Goal: Task Accomplishment & Management: Manage account settings

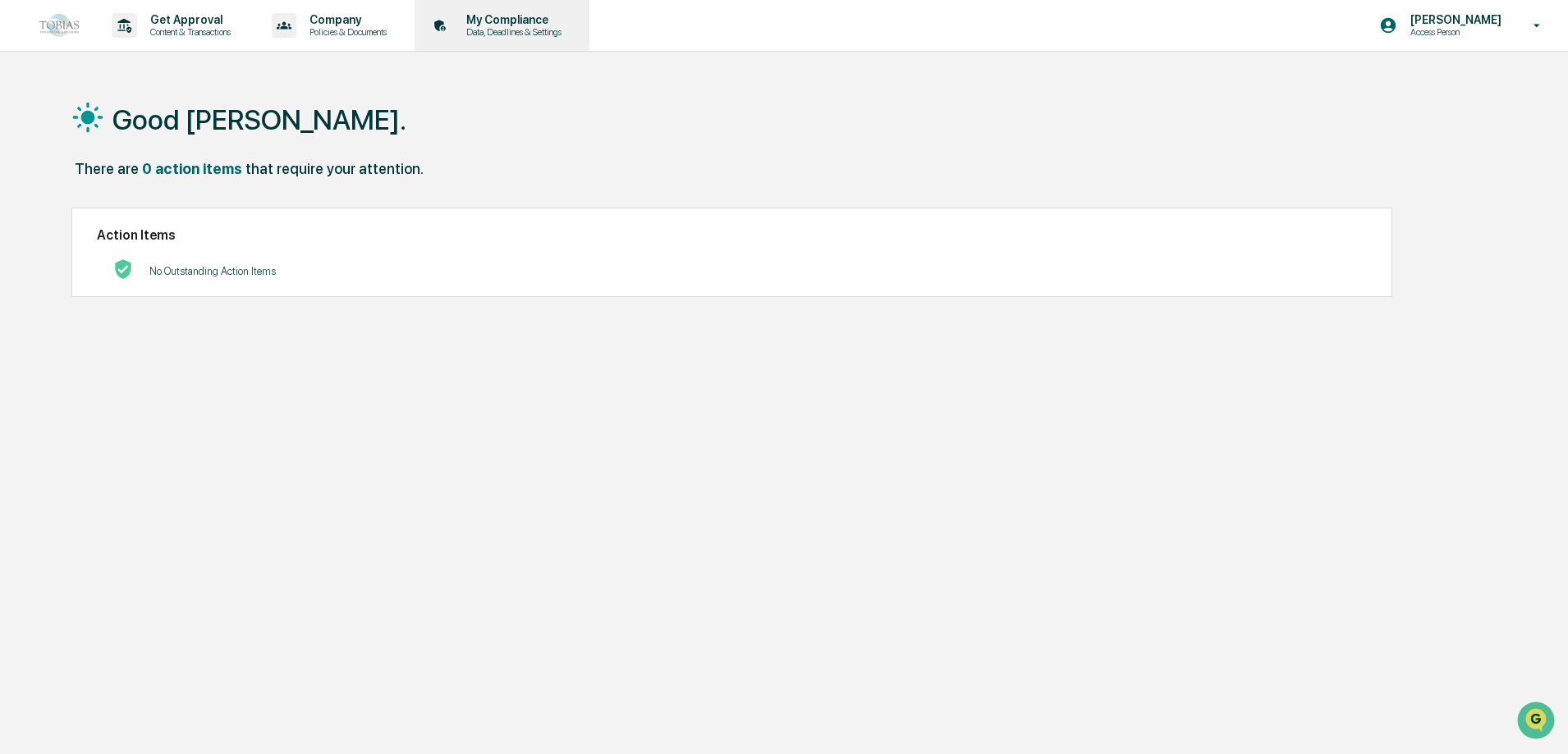
click at [508, 24] on p "My Compliance" at bounding box center [511, 19] width 117 height 13
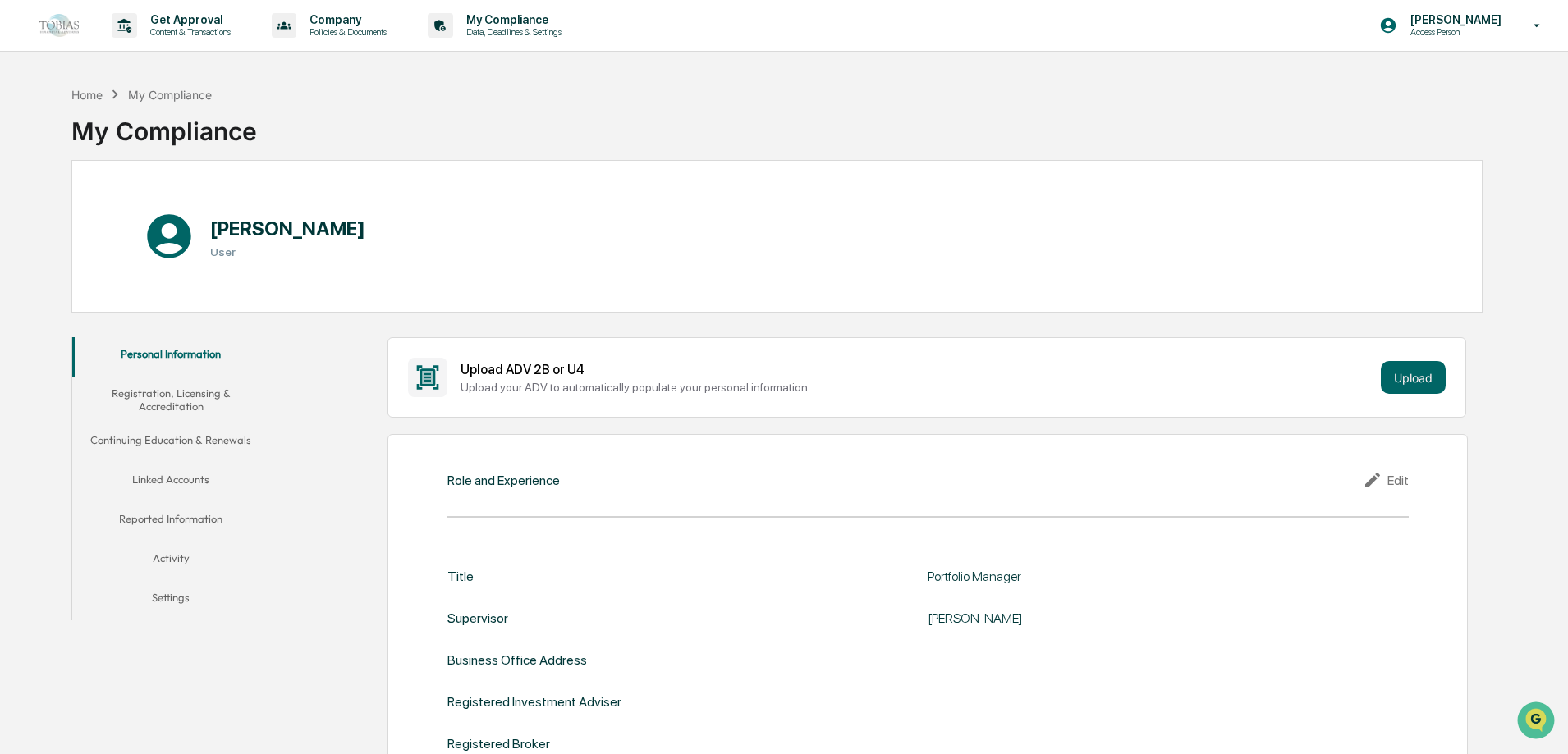
click at [175, 565] on button "Activity" at bounding box center [170, 560] width 197 height 39
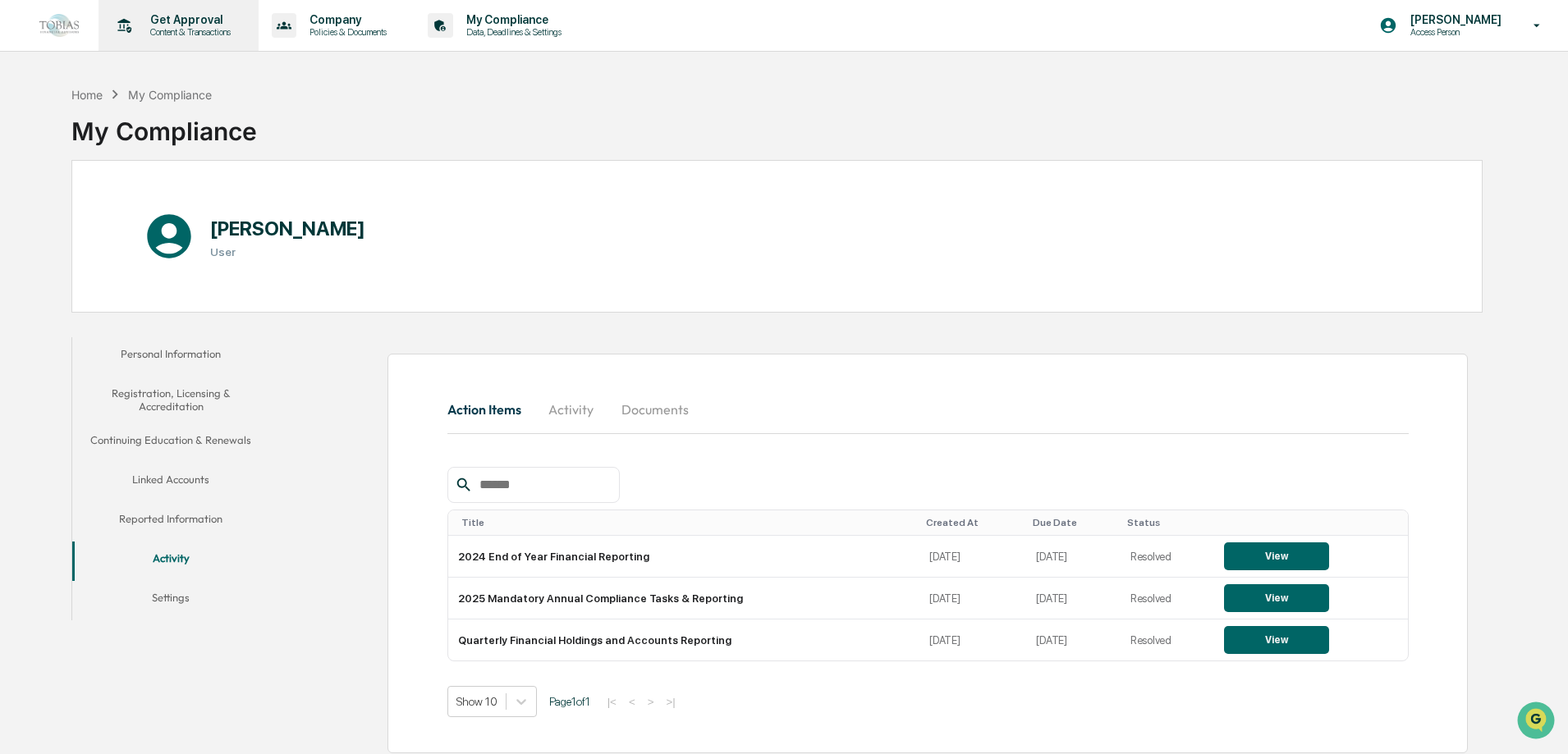
click at [204, 24] on p "Get Approval" at bounding box center [187, 19] width 102 height 13
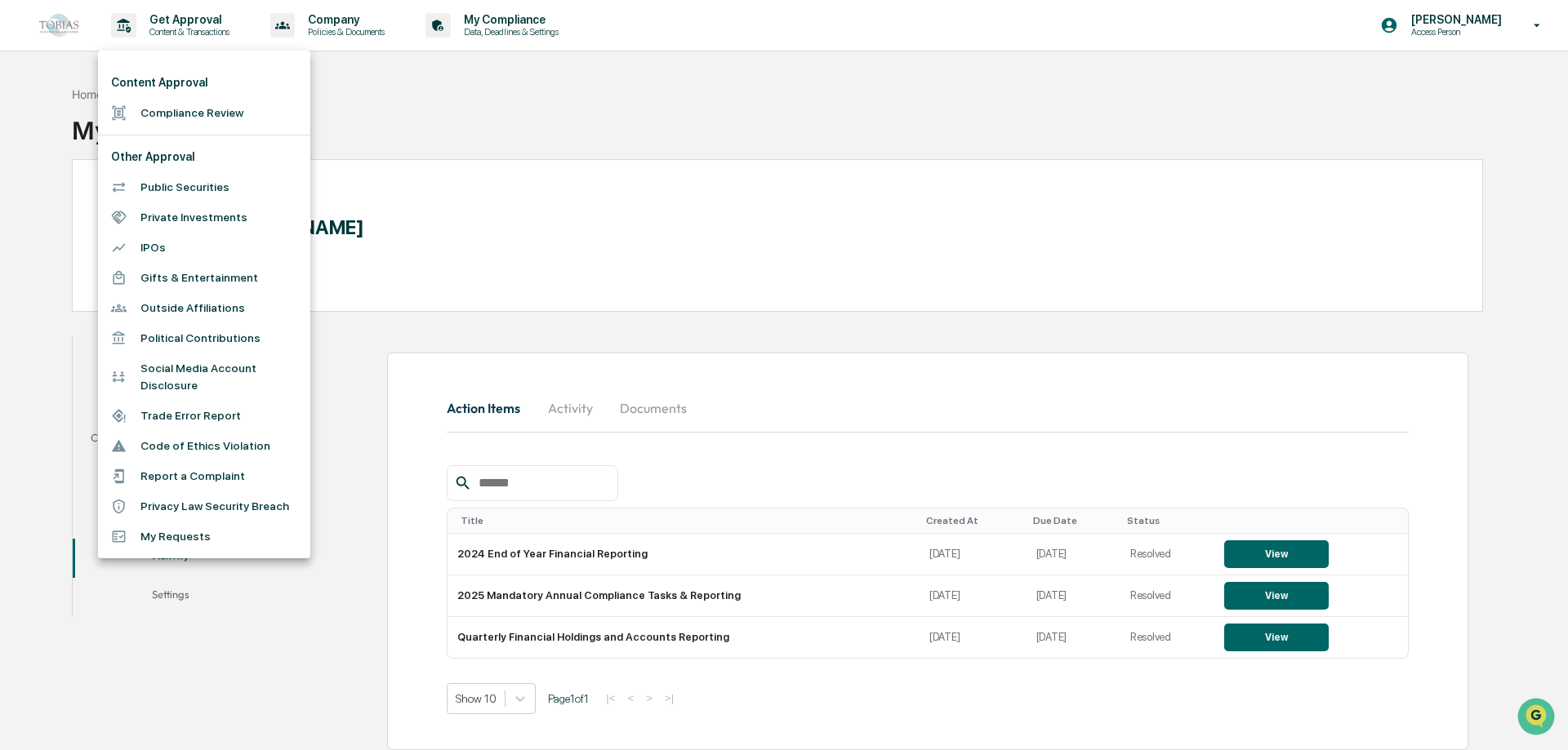
click at [235, 111] on li "Compliance Review" at bounding box center [204, 112] width 213 height 30
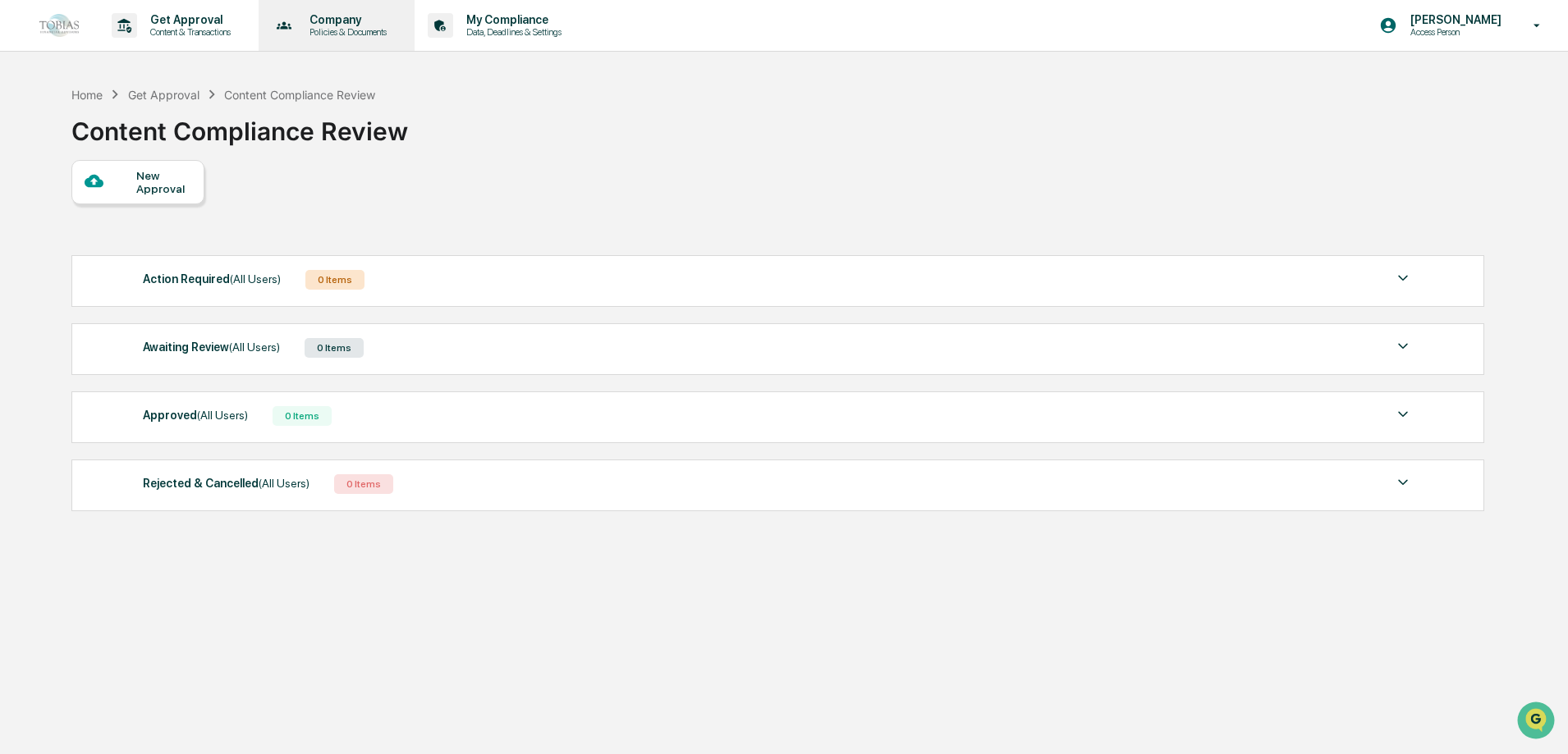
click at [320, 1] on div "Company Policies & Documents" at bounding box center [335, 25] width 140 height 51
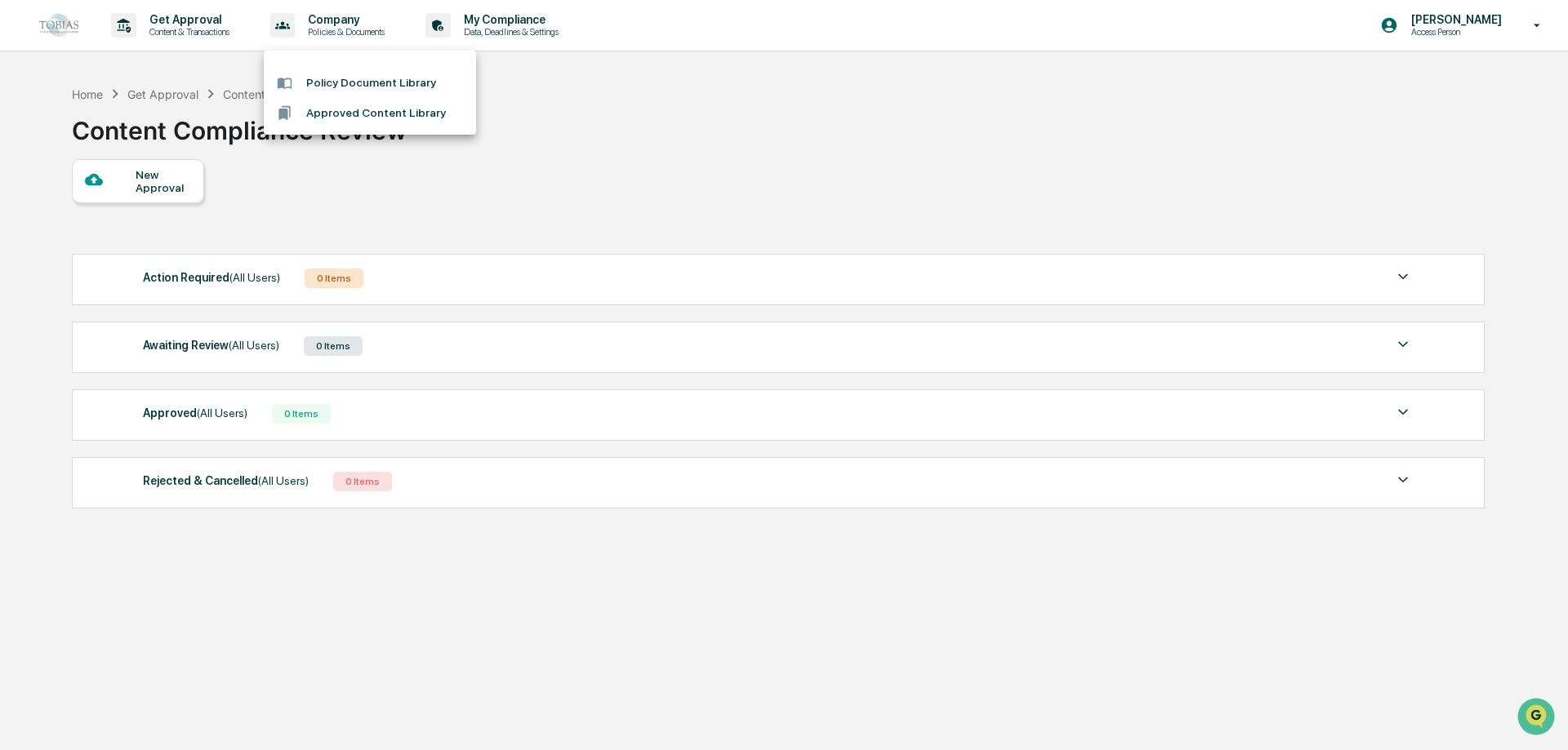
click at [173, 20] on div at bounding box center [784, 375] width 1568 height 750
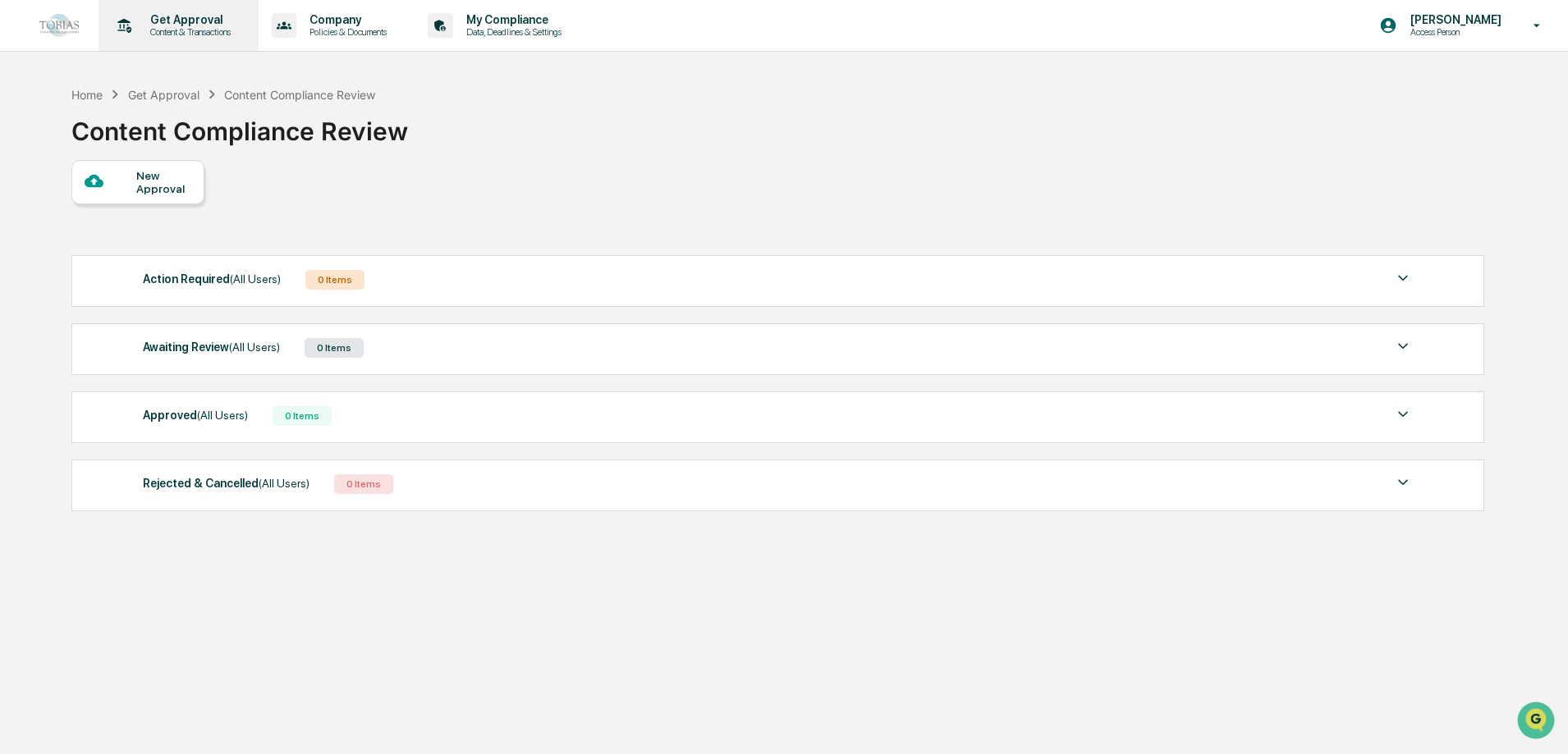
click at [177, 24] on p "Get Approval" at bounding box center [187, 19] width 102 height 13
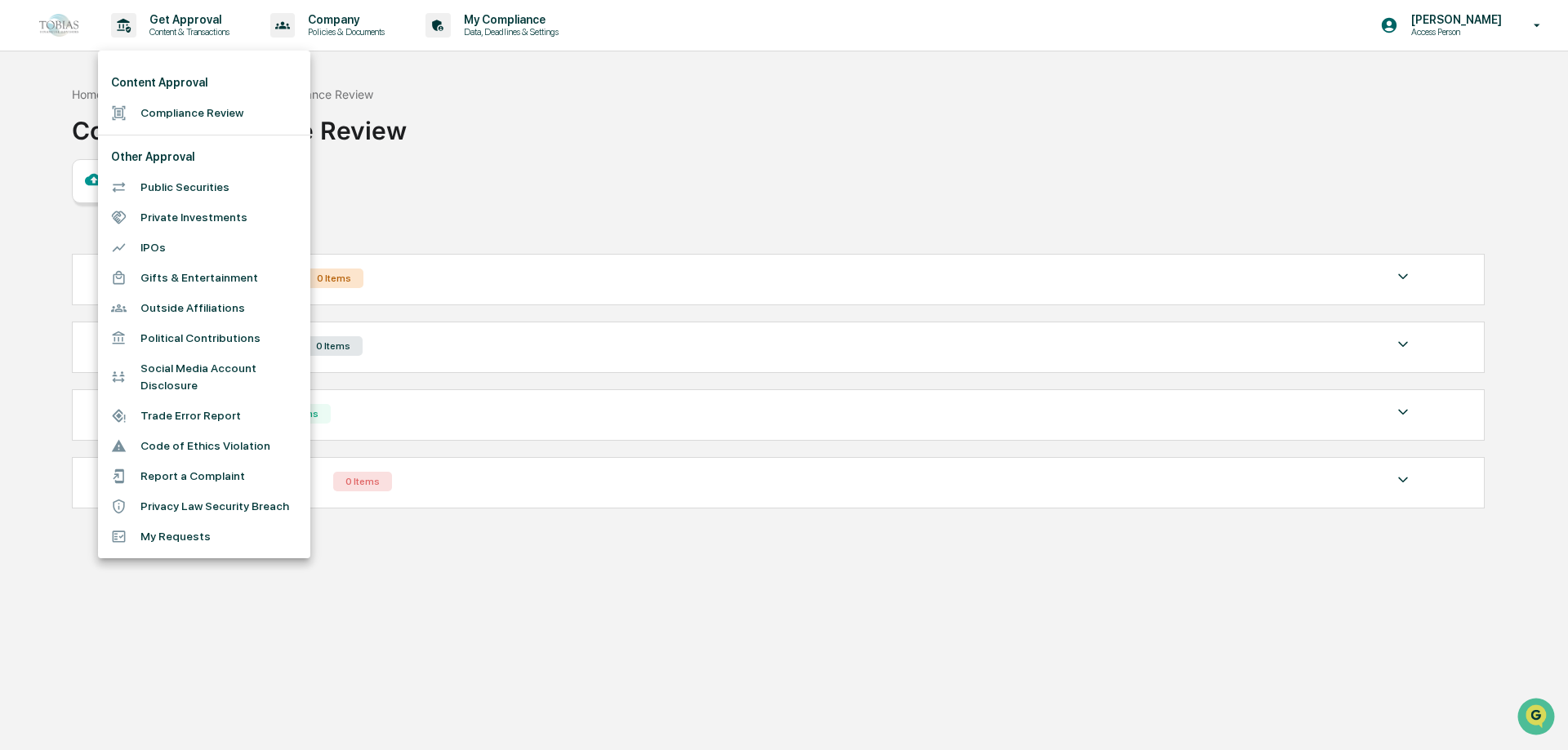
click at [155, 541] on li "My Requests" at bounding box center [204, 537] width 213 height 30
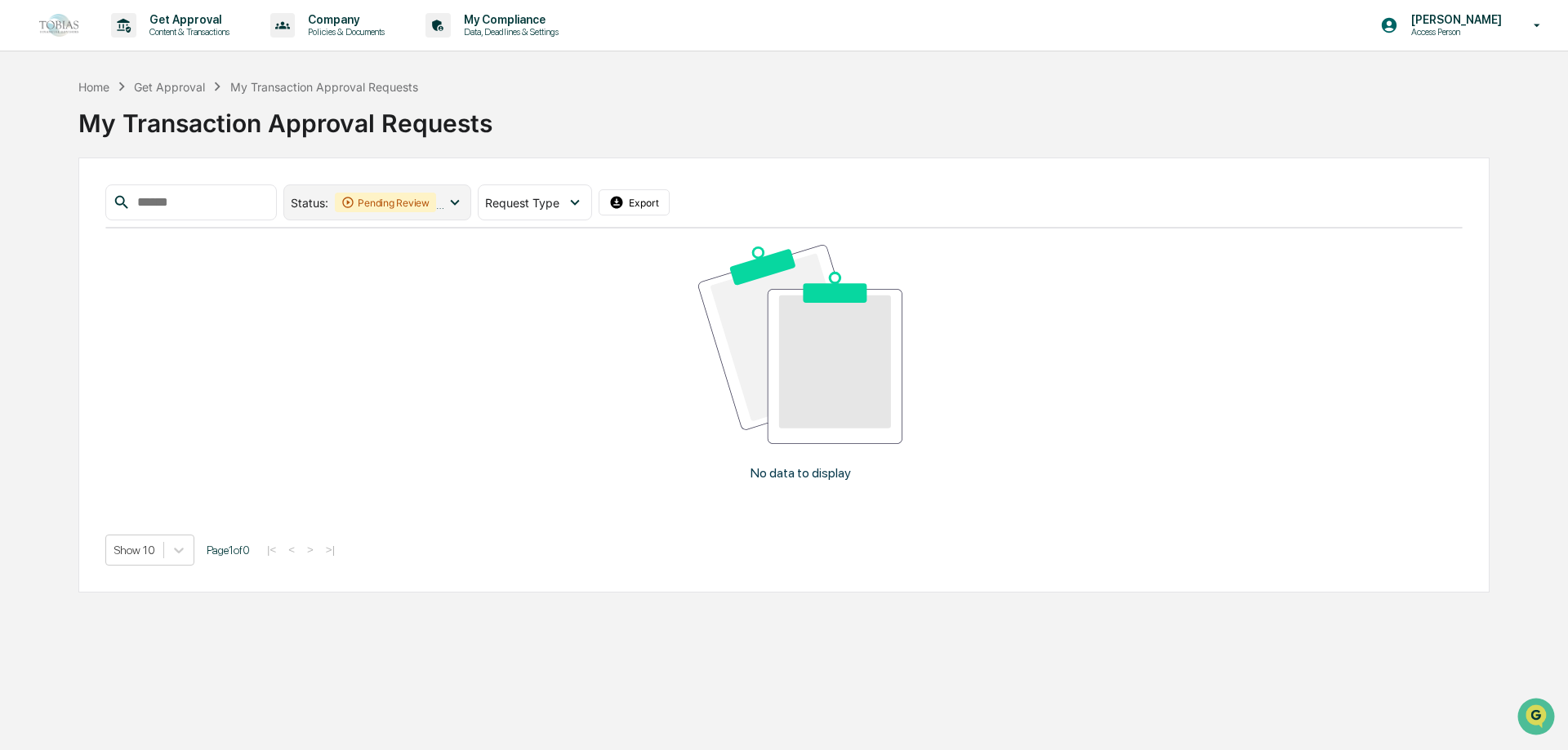
click at [464, 201] on icon at bounding box center [455, 202] width 18 height 18
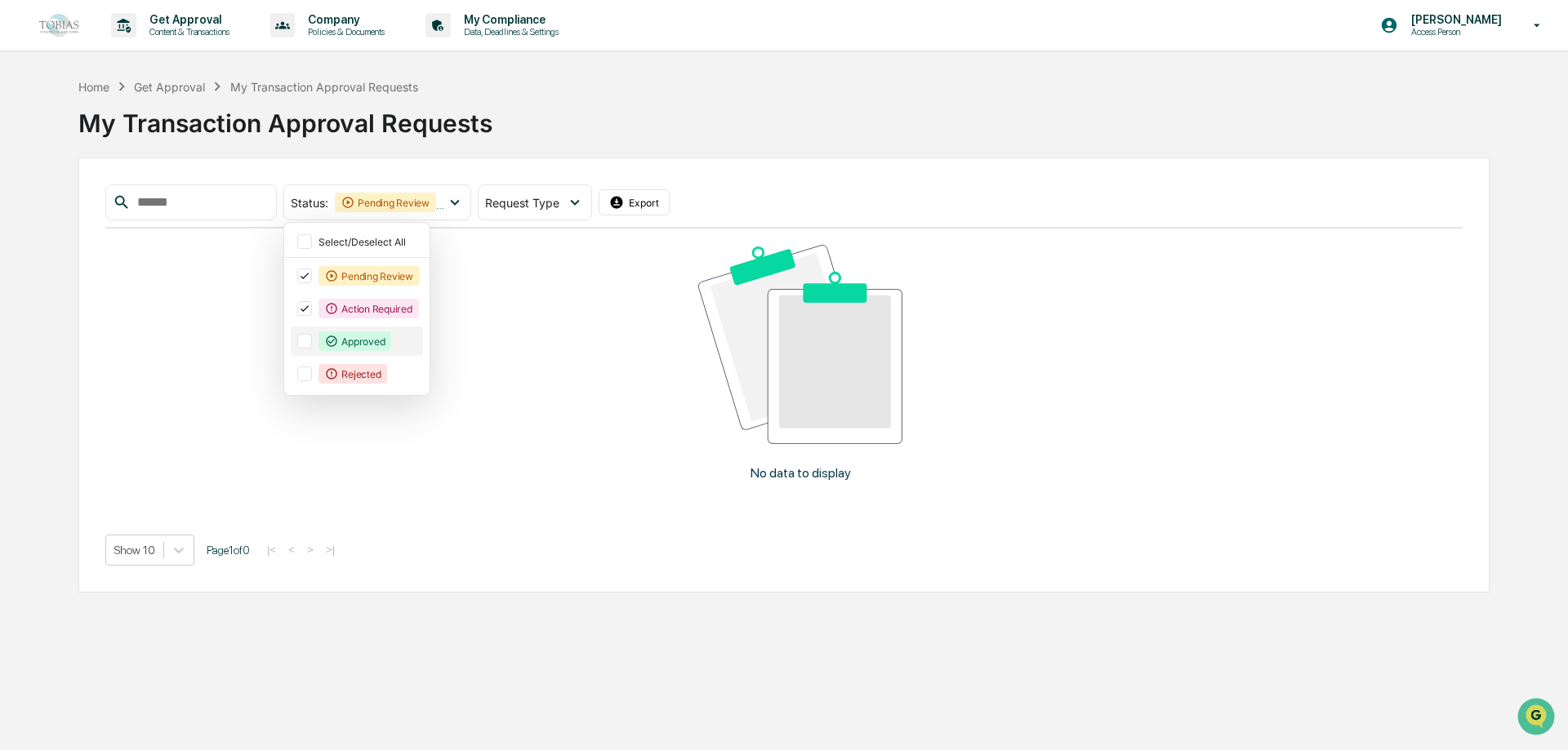
click at [312, 348] on div at bounding box center [304, 341] width 15 height 15
click at [312, 380] on div at bounding box center [304, 374] width 15 height 15
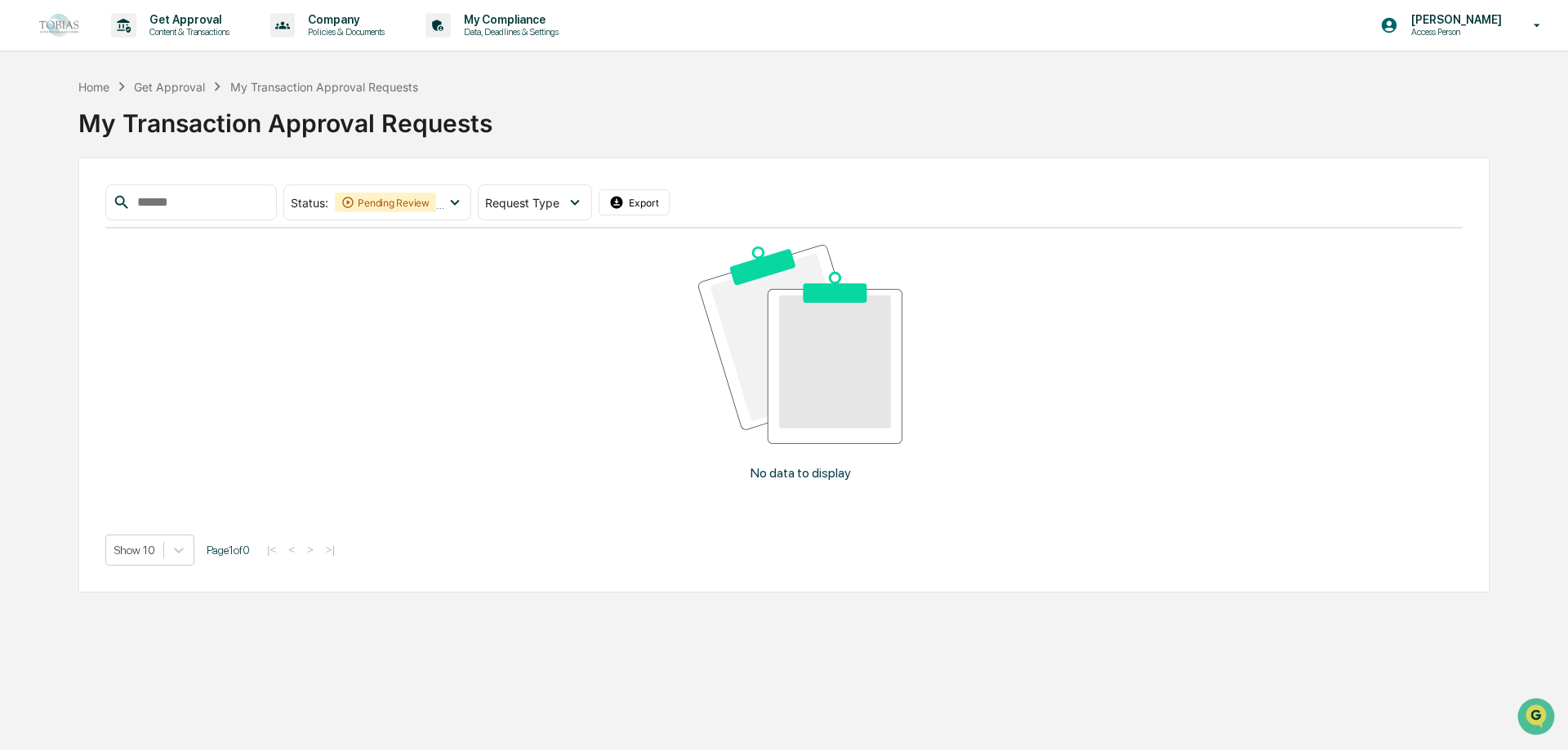
click at [593, 382] on div "No data to display" at bounding box center [800, 368] width 1390 height 280
click at [629, 429] on div "No data to display" at bounding box center [800, 368] width 1390 height 280
click at [544, 31] on p "Data, Deadlines & Settings" at bounding box center [508, 31] width 116 height 11
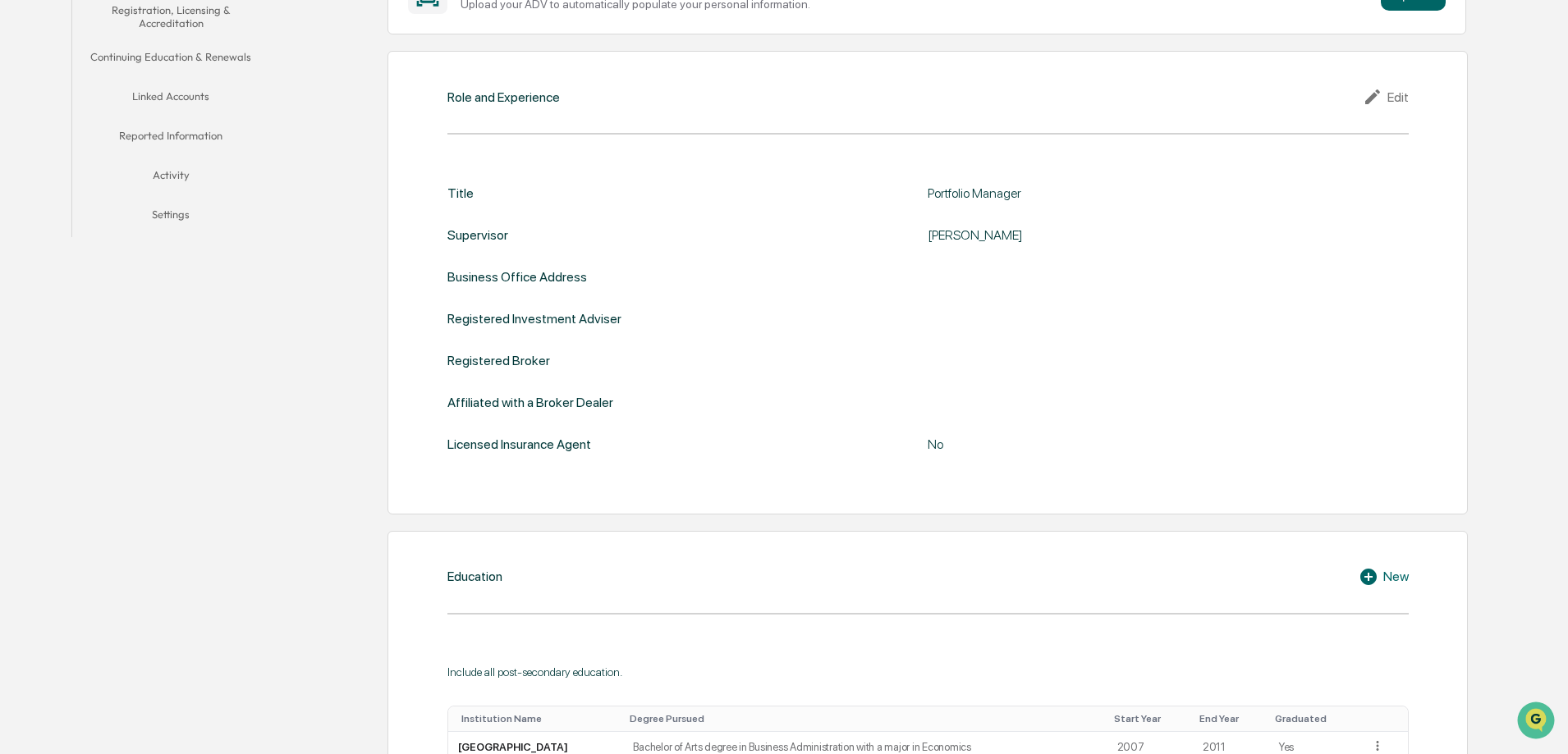
scroll to position [191, 0]
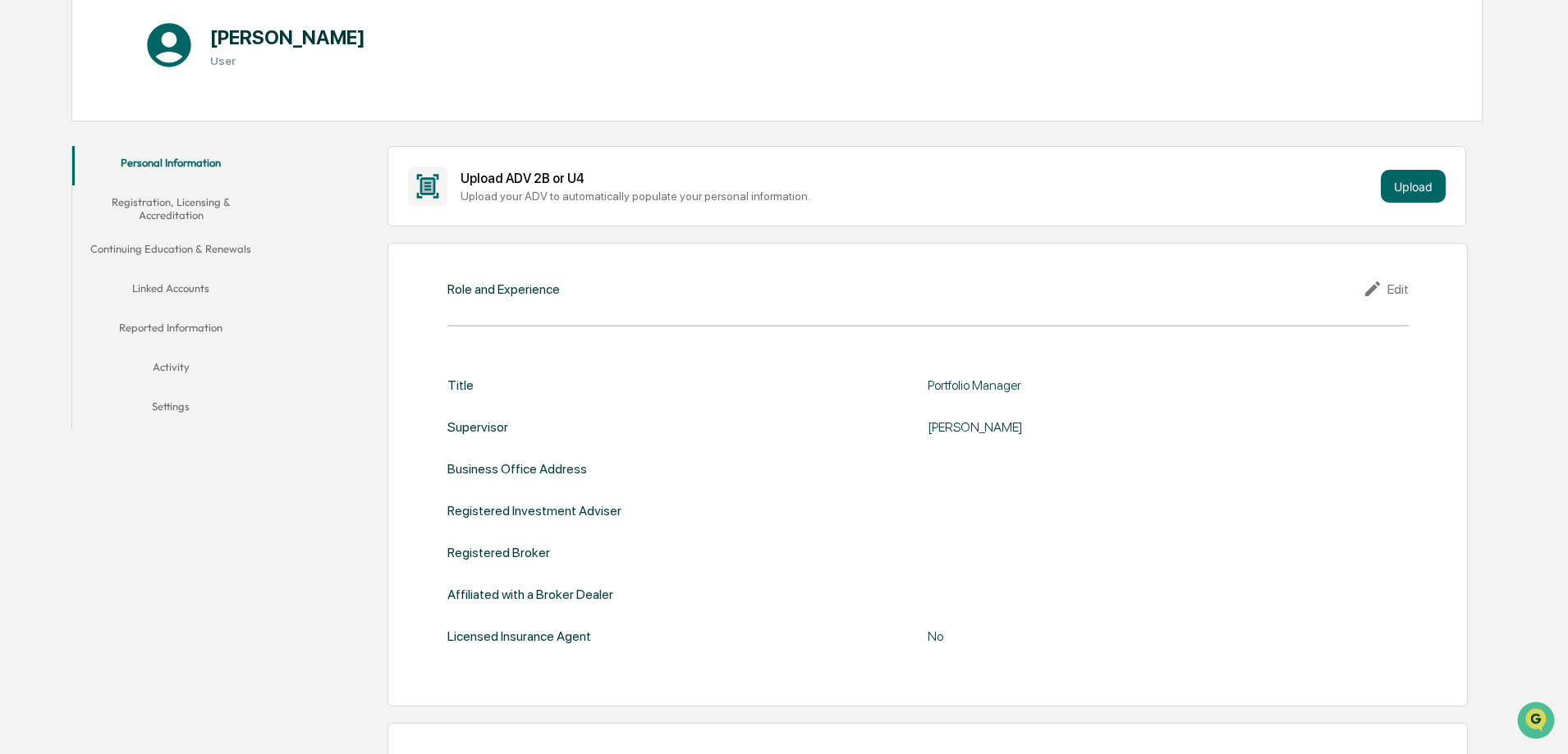
click at [192, 243] on button "Continuing Education & Renewals" at bounding box center [170, 251] width 197 height 39
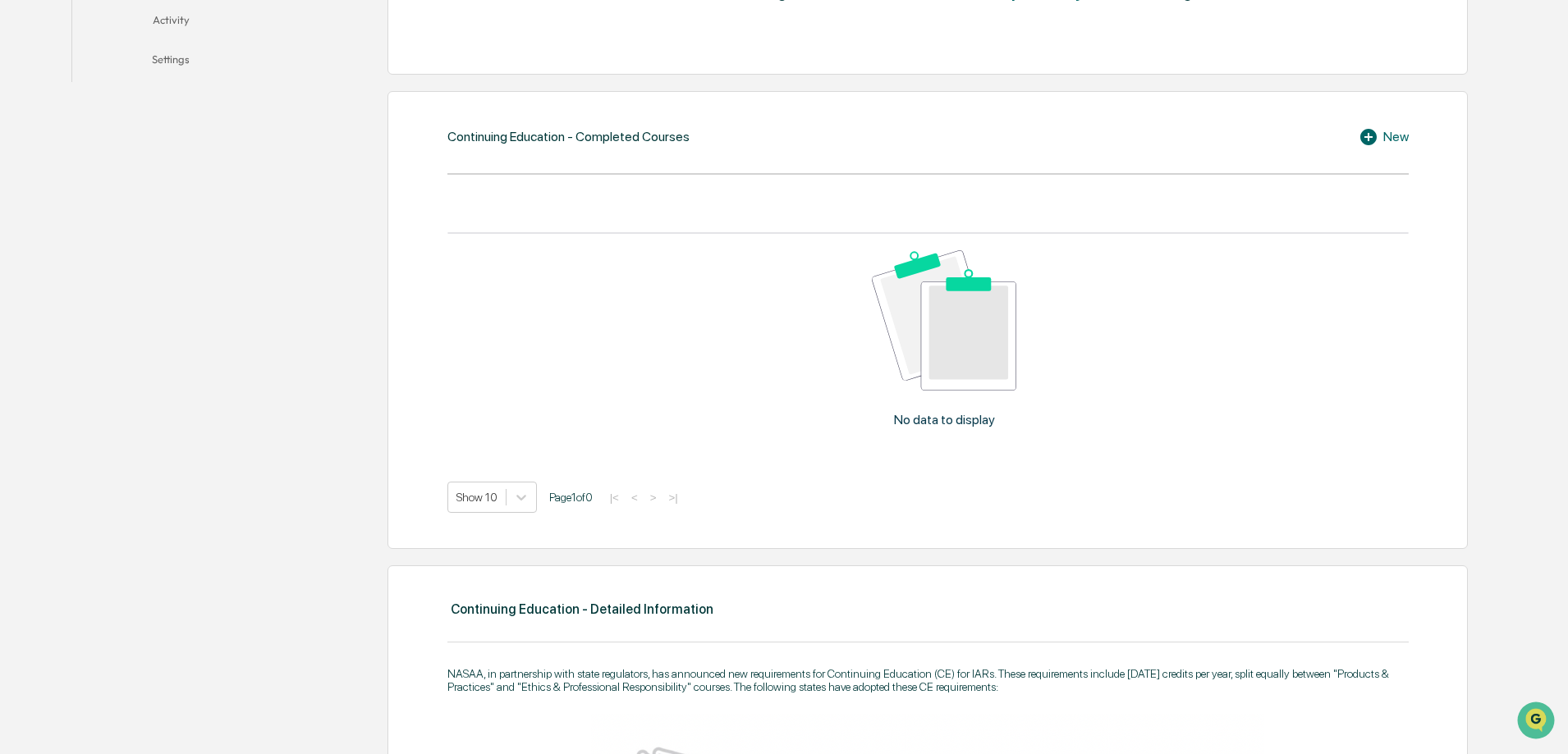
scroll to position [574, 0]
